Goal: Check status: Check status

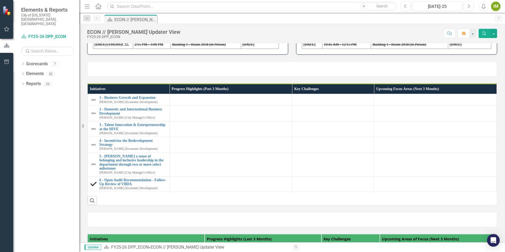
scroll to position [106, 0]
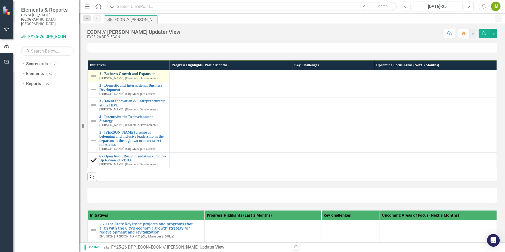
click at [132, 76] on link "1 - Business Growth and Expansion" at bounding box center [132, 74] width 67 height 4
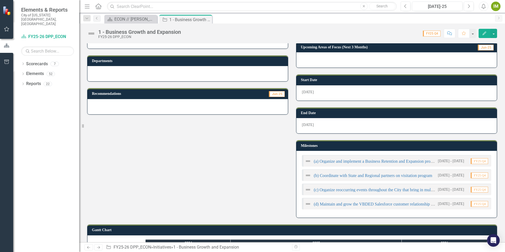
scroll to position [106, 0]
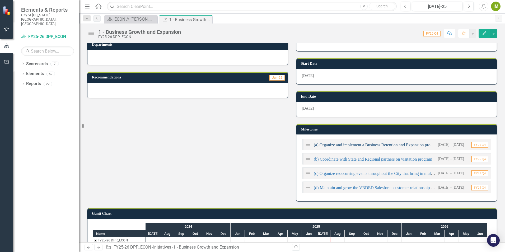
click at [403, 145] on link "(a) Organize and implement a Business Retention and Expansion program" at bounding box center [376, 145] width 125 height 4
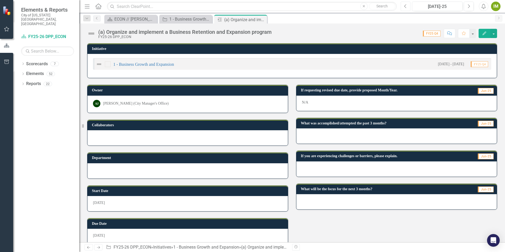
click at [403, 5] on button "Previous" at bounding box center [405, 7] width 10 height 10
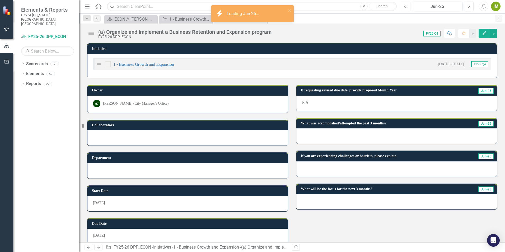
click at [403, 5] on button "Previous" at bounding box center [405, 7] width 10 height 10
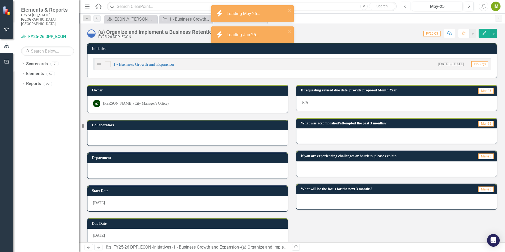
click at [403, 5] on button "Previous" at bounding box center [405, 7] width 10 height 10
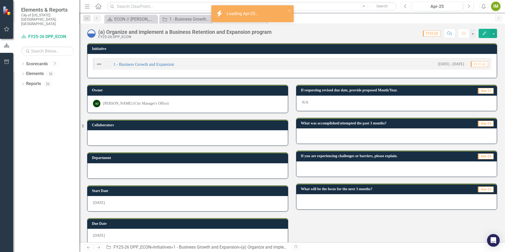
click at [403, 5] on button "Previous" at bounding box center [405, 7] width 10 height 10
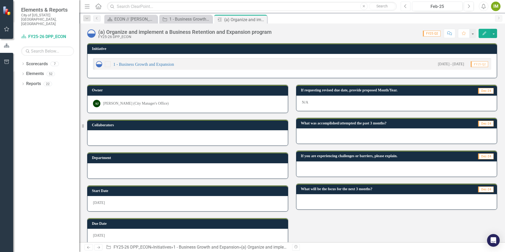
click at [404, 6] on icon "Previous" at bounding box center [405, 6] width 3 height 5
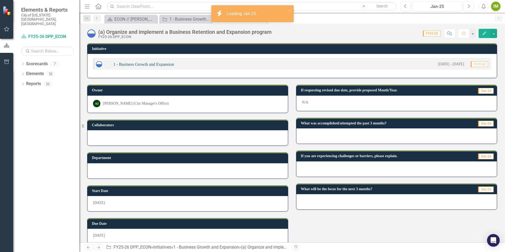
click at [150, 65] on link "1 - Business Growth and Expansion" at bounding box center [143, 64] width 61 height 4
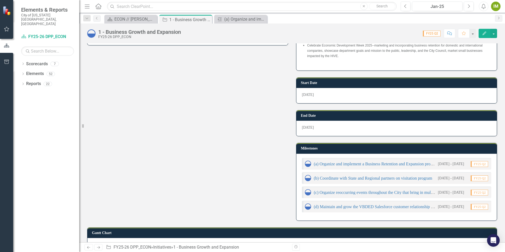
scroll to position [224, 0]
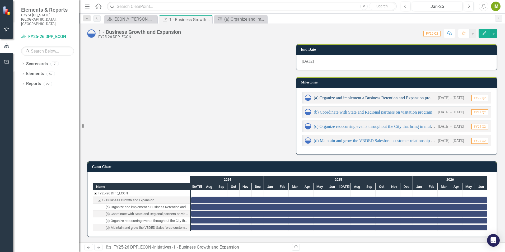
click at [409, 98] on link "(a) Organize and implement a Business Retention and Expansion program" at bounding box center [376, 98] width 125 height 4
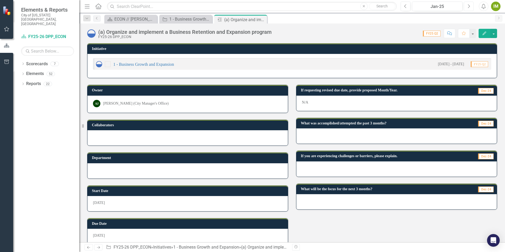
click at [470, 5] on button "Next" at bounding box center [468, 7] width 10 height 10
click at [469, 4] on icon "Next" at bounding box center [468, 6] width 3 height 5
click at [151, 64] on link "1 - Business Growth and Expansion" at bounding box center [143, 64] width 61 height 4
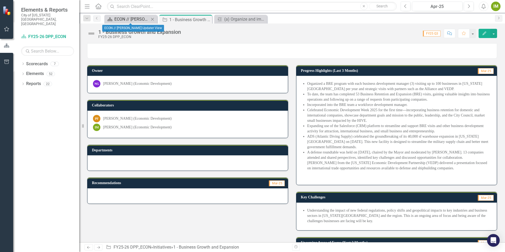
click at [133, 19] on div "ECON // [PERSON_NAME] Updater View" at bounding box center [131, 19] width 35 height 7
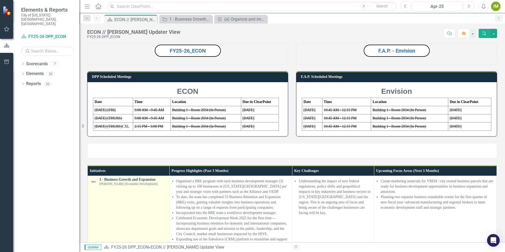
click at [145, 181] on link "1 - Business Growth and Expansion" at bounding box center [132, 179] width 67 height 4
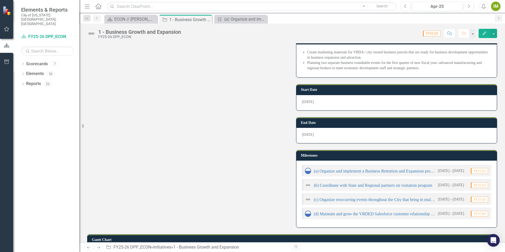
scroll to position [211, 0]
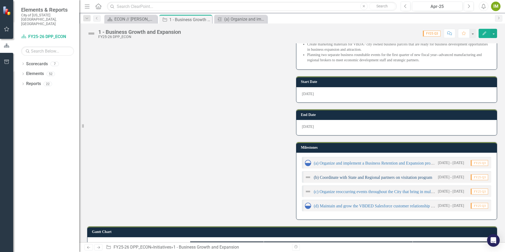
click at [380, 178] on link "(b) Coordinate with State and Regional partners on visitation program" at bounding box center [373, 177] width 118 height 4
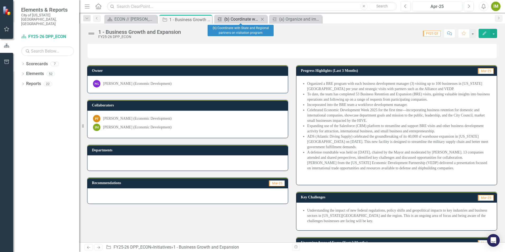
click at [241, 20] on div "(b) Coordinate with State and Regional partners on visitation program" at bounding box center [241, 19] width 35 height 7
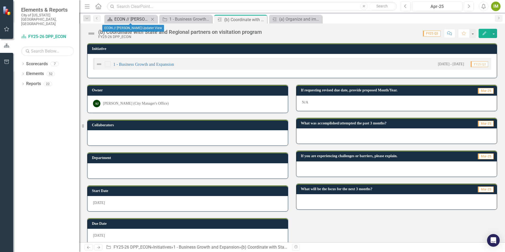
click at [136, 19] on div "ECON // [PERSON_NAME] Updater View" at bounding box center [131, 19] width 35 height 7
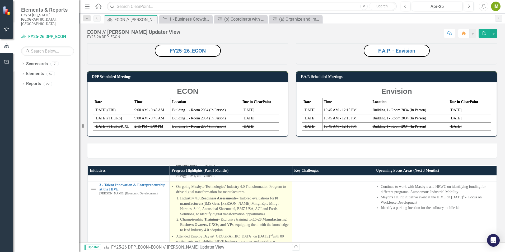
scroll to position [238, 0]
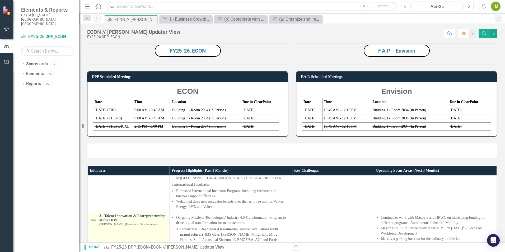
click at [135, 216] on link "3 - Talent Innovation & Entrepreneurship at the HIVE" at bounding box center [132, 218] width 67 height 8
